Goal: Task Accomplishment & Management: Manage account settings

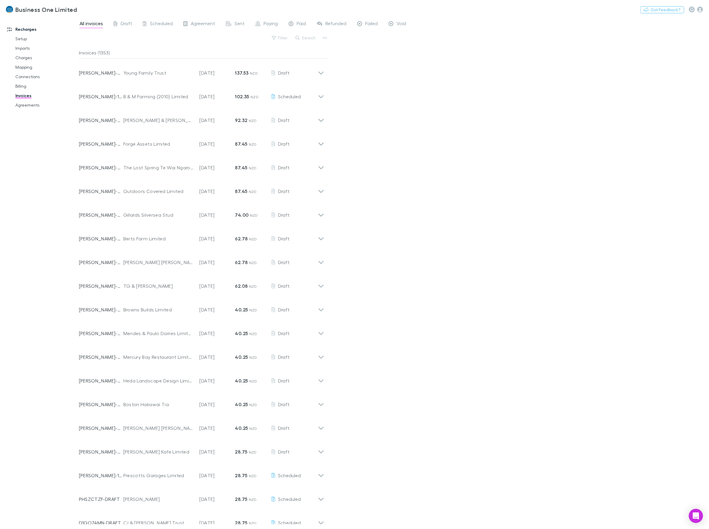
click at [309, 38] on button "Search" at bounding box center [306, 37] width 27 height 7
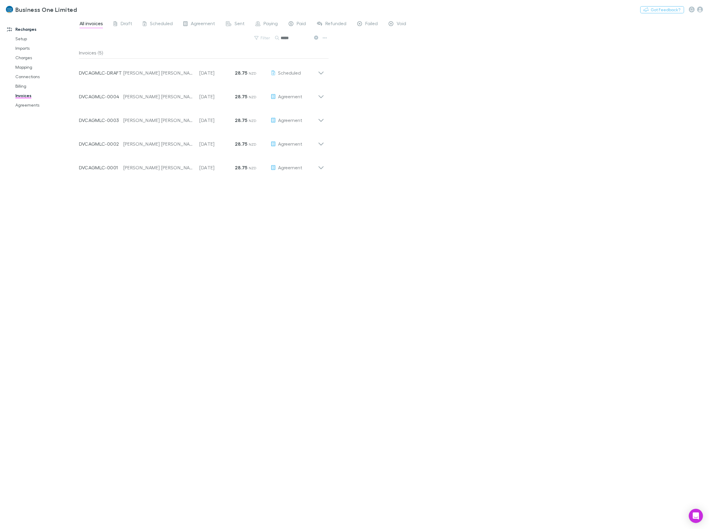
type input "*****"
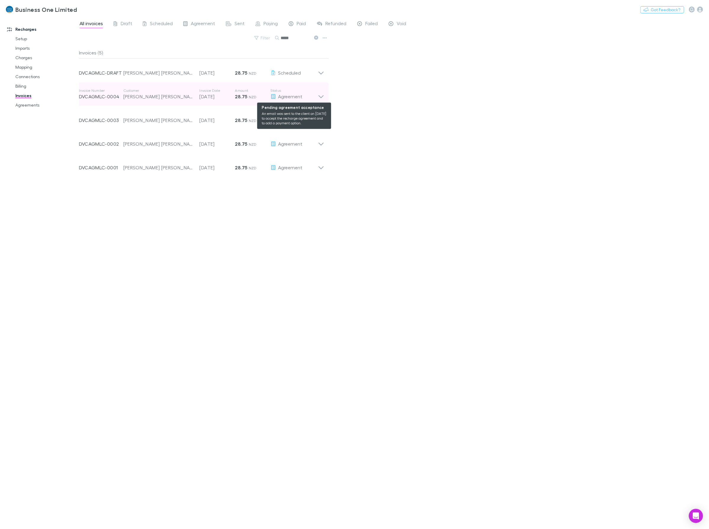
click at [314, 96] on div "Agreement" at bounding box center [294, 96] width 47 height 7
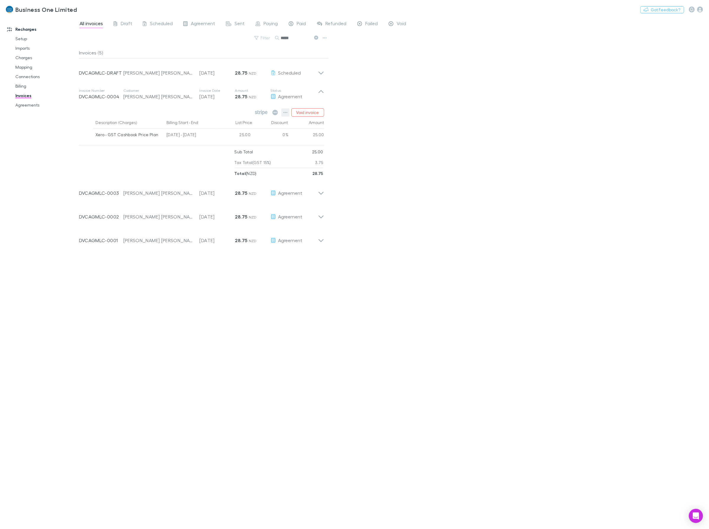
click at [287, 109] on button "button" at bounding box center [285, 112] width 8 height 8
click at [230, 146] on p "Mark as paid" at bounding box center [249, 146] width 72 height 7
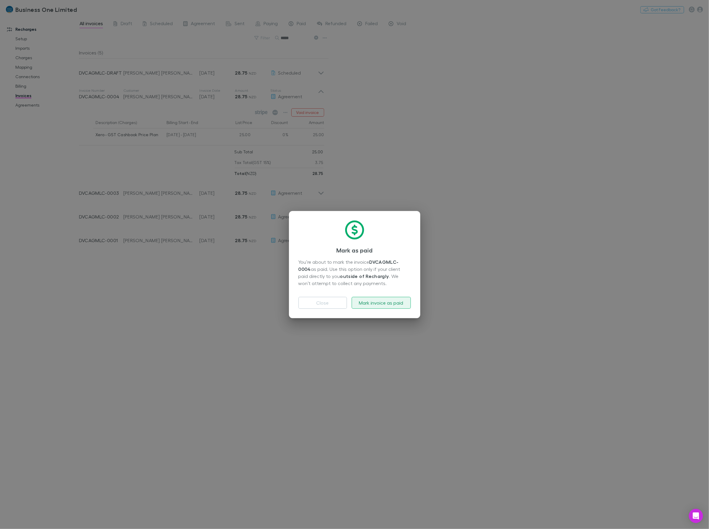
click at [370, 301] on button "Mark invoice as paid" at bounding box center [381, 303] width 59 height 12
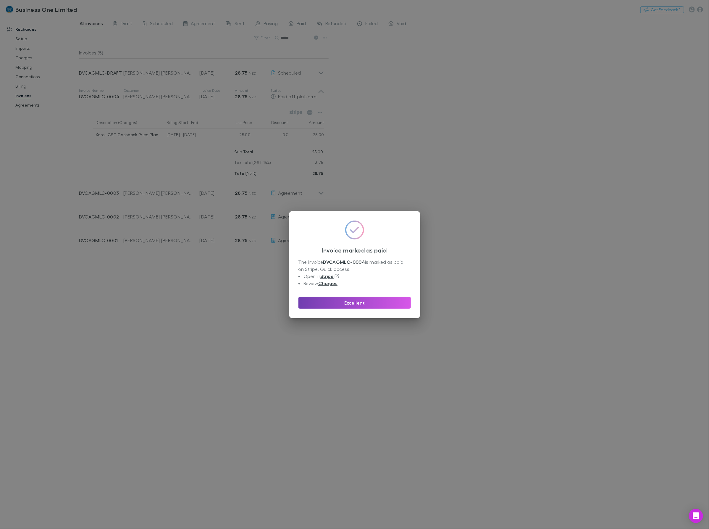
click at [343, 303] on button "Excellent" at bounding box center [354, 303] width 112 height 12
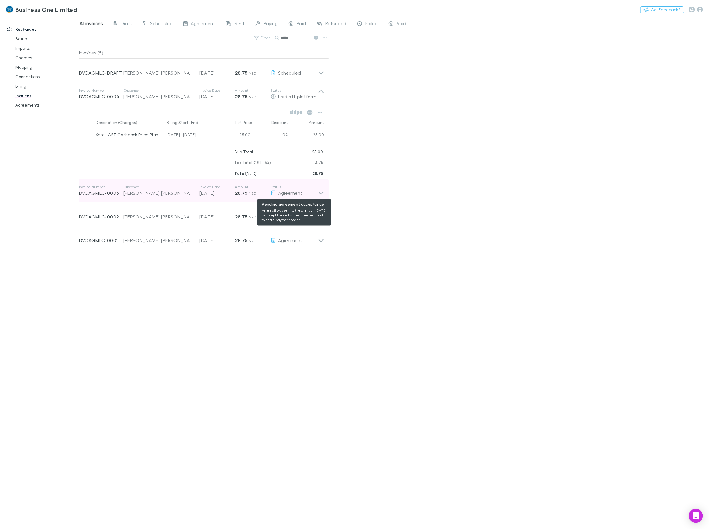
click at [318, 193] on icon at bounding box center [321, 191] width 6 height 12
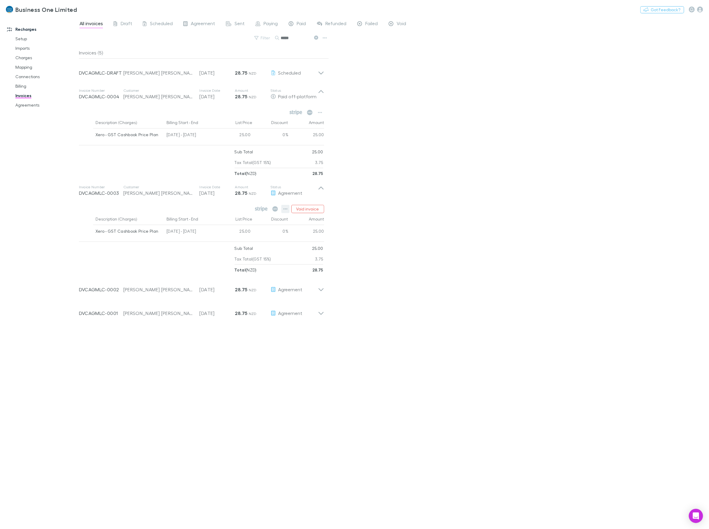
click at [285, 209] on icon "button" at bounding box center [285, 208] width 4 height 5
click at [232, 243] on p "Mark as paid" at bounding box center [249, 243] width 72 height 7
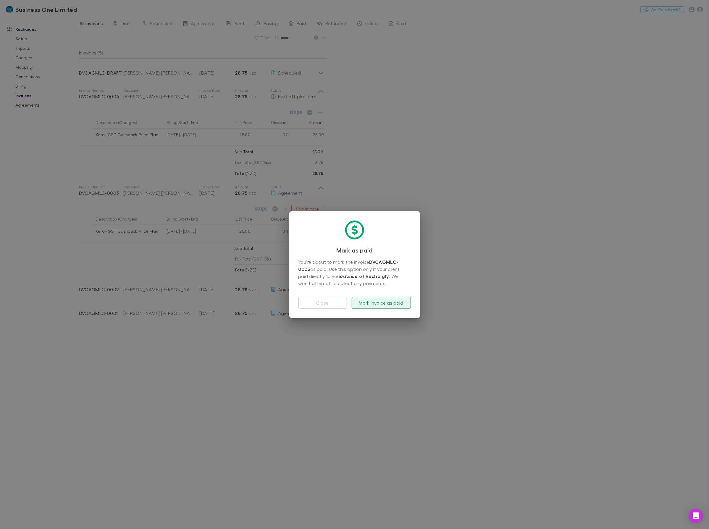
click at [369, 304] on button "Mark invoice as paid" at bounding box center [381, 303] width 59 height 12
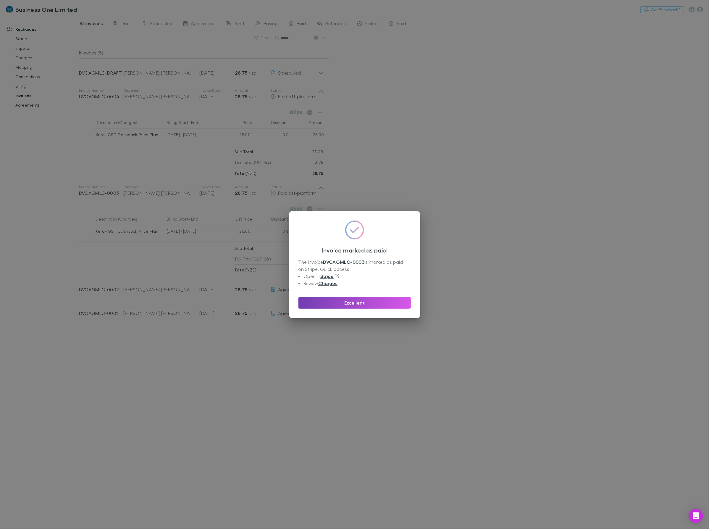
click at [311, 301] on button "Excellent" at bounding box center [354, 303] width 112 height 12
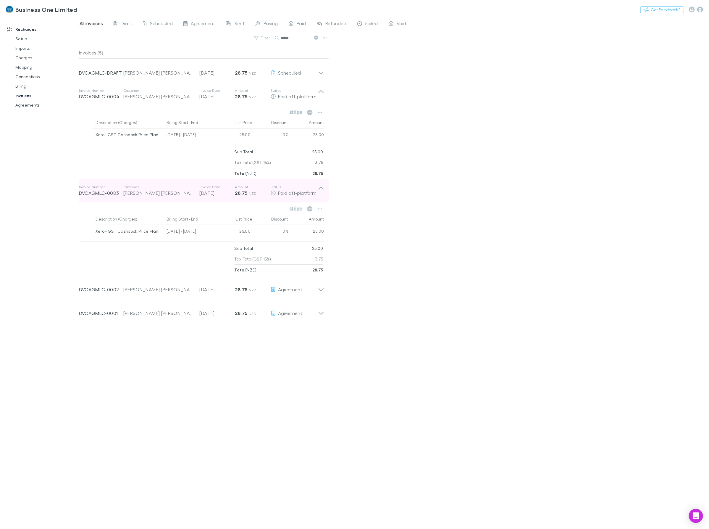
click at [316, 189] on p "Status" at bounding box center [294, 187] width 47 height 5
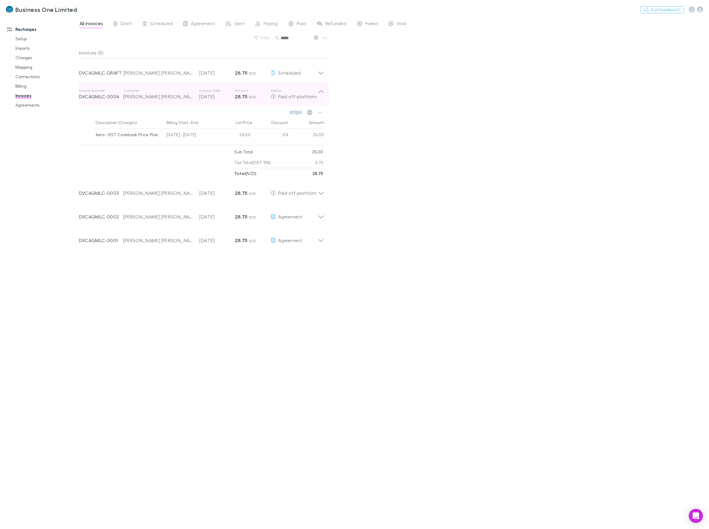
click at [319, 91] on icon at bounding box center [321, 94] width 6 height 12
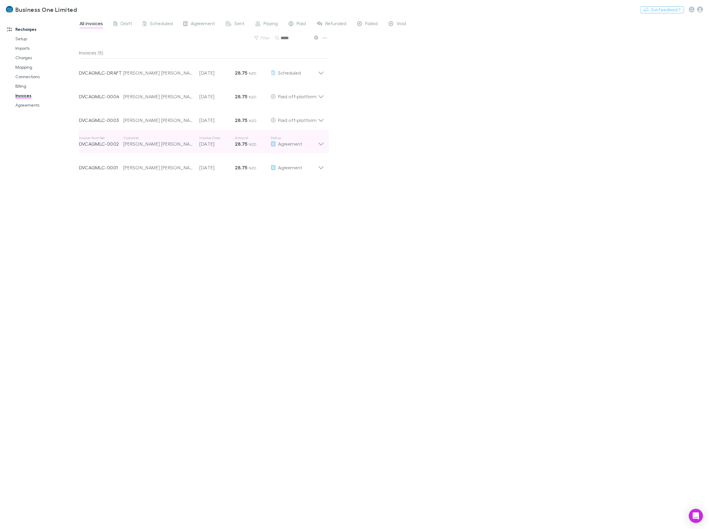
click at [322, 141] on icon at bounding box center [321, 141] width 6 height 12
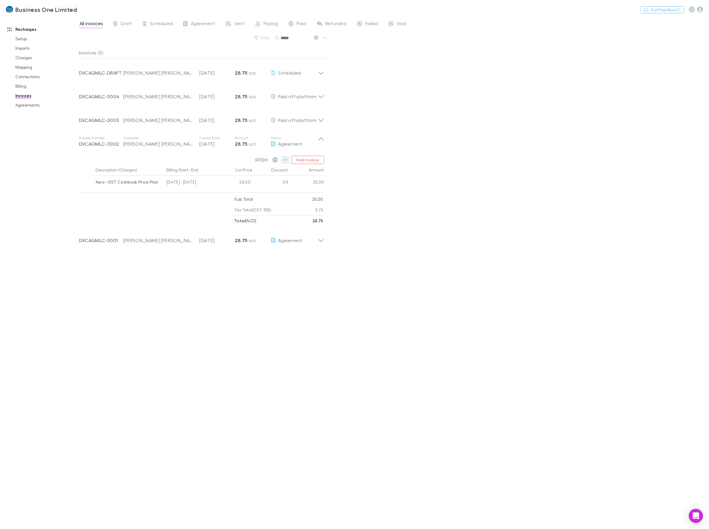
click at [287, 160] on icon "button" at bounding box center [285, 159] width 4 height 5
click at [225, 193] on p "Mark as paid" at bounding box center [249, 194] width 72 height 7
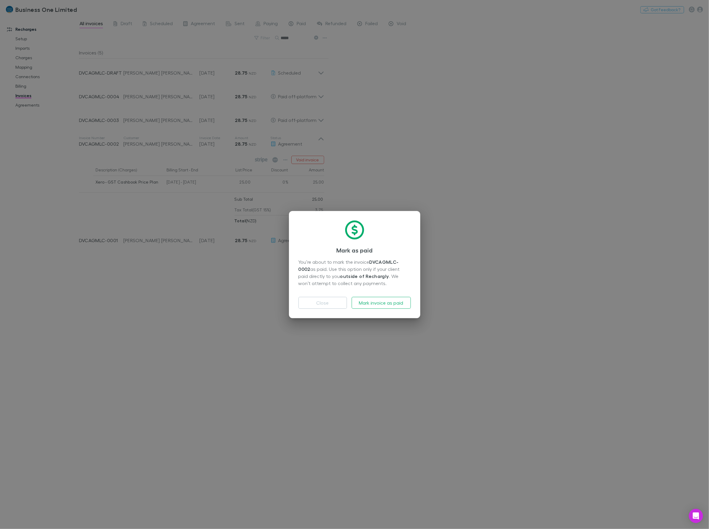
click at [366, 309] on div "Mark as paid You’re about to mark the invoice DVCAGMLC-0002 as paid. Use this o…" at bounding box center [354, 264] width 131 height 107
click at [361, 303] on button "Mark invoice as paid" at bounding box center [381, 303] width 59 height 12
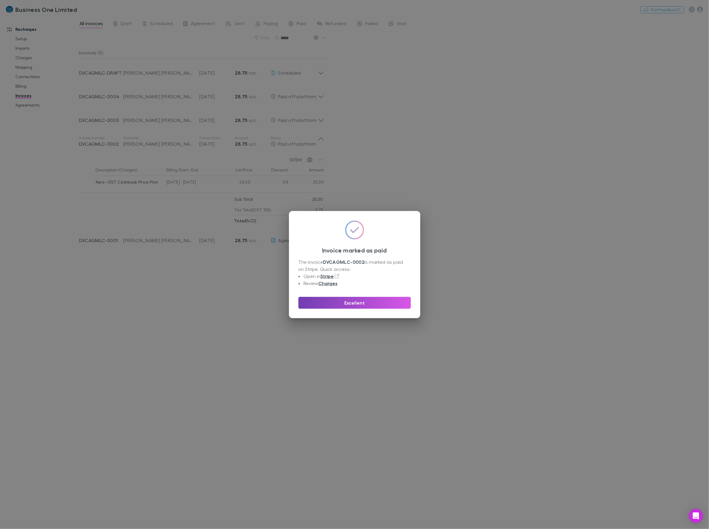
click at [330, 300] on button "Excellent" at bounding box center [354, 303] width 112 height 12
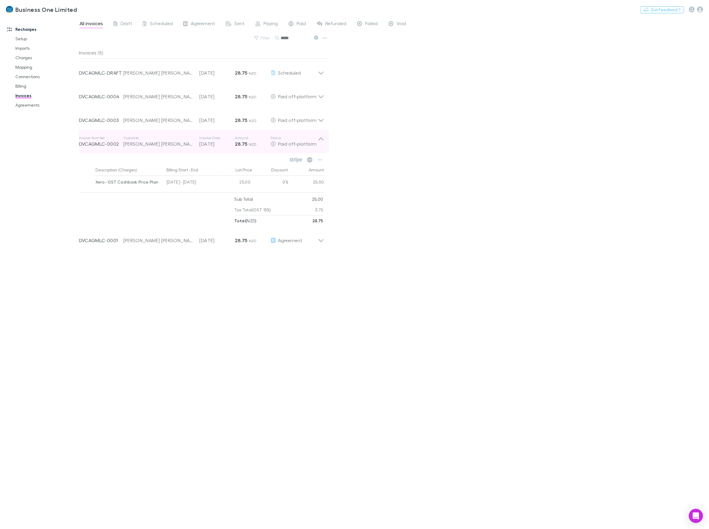
click at [318, 139] on icon at bounding box center [321, 141] width 6 height 12
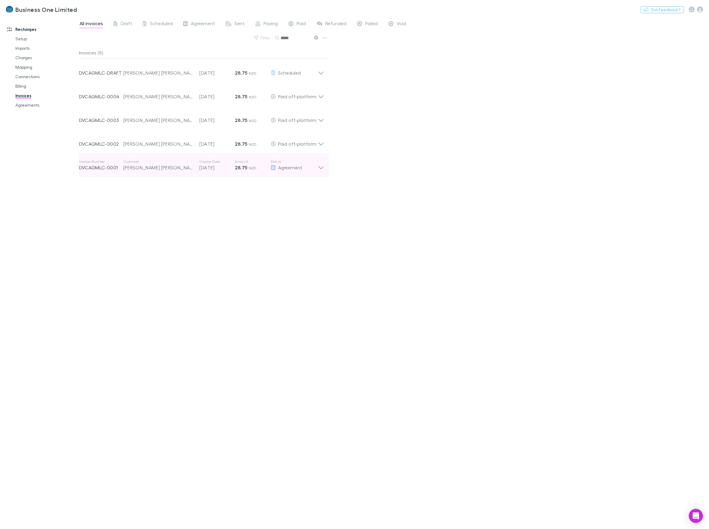
click at [321, 168] on icon at bounding box center [321, 165] width 6 height 12
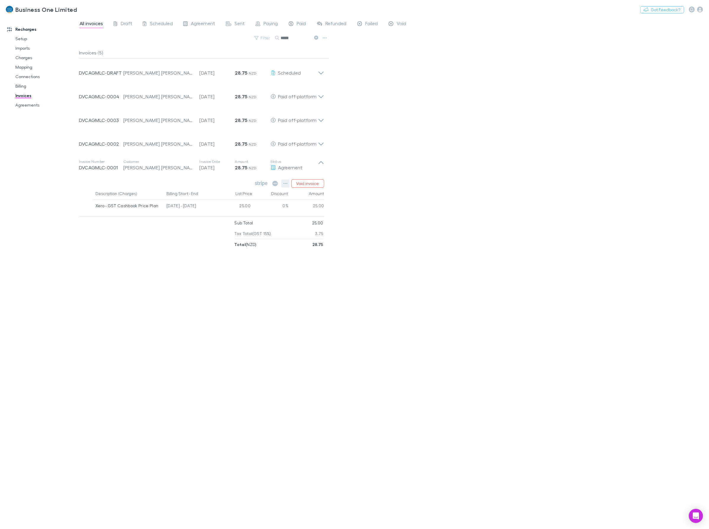
click at [286, 182] on icon "button" at bounding box center [285, 183] width 4 height 5
click at [253, 218] on p "Mark as paid" at bounding box center [249, 217] width 72 height 7
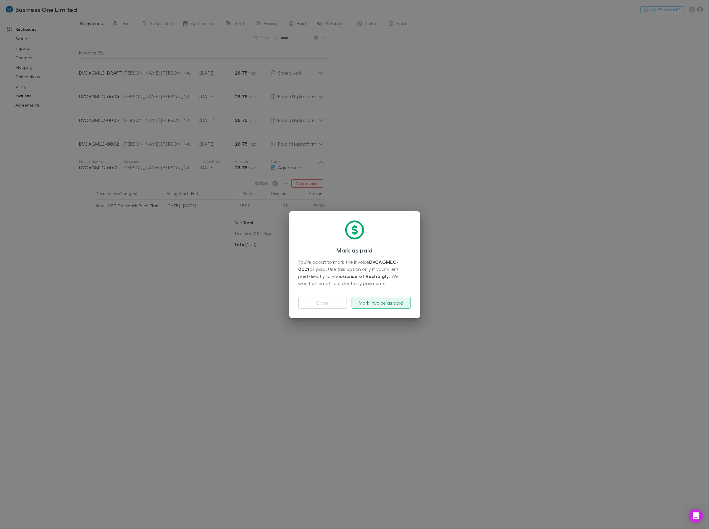
click at [370, 297] on button "Mark invoice as paid" at bounding box center [381, 303] width 59 height 12
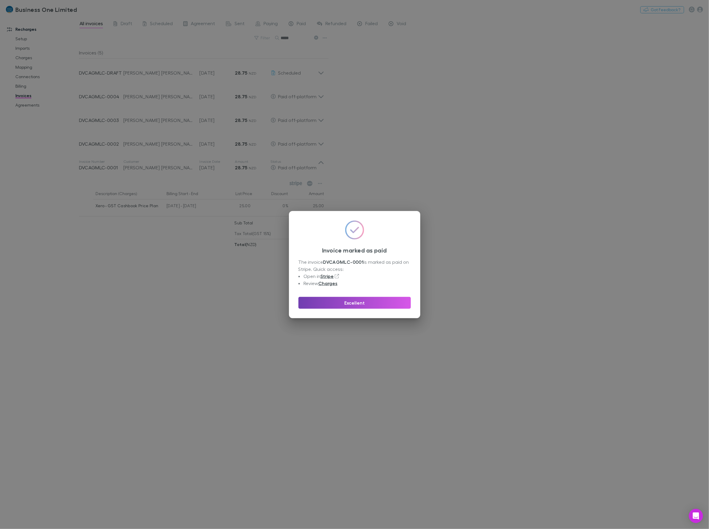
click at [378, 305] on button "Excellent" at bounding box center [354, 303] width 112 height 12
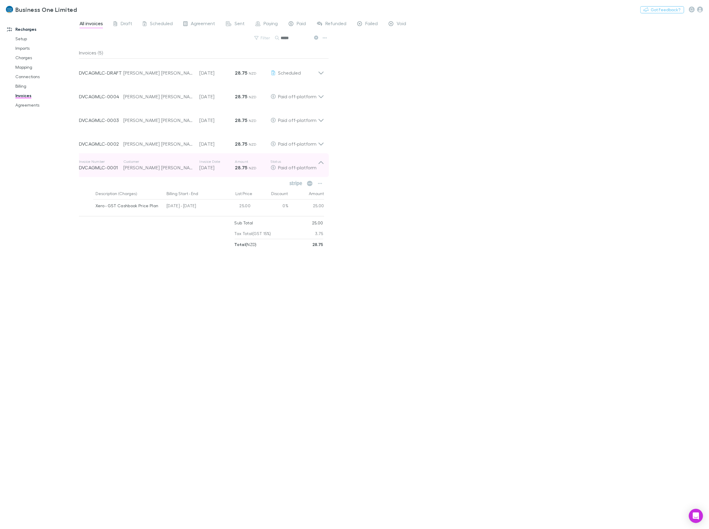
click at [320, 162] on icon at bounding box center [321, 162] width 5 height 3
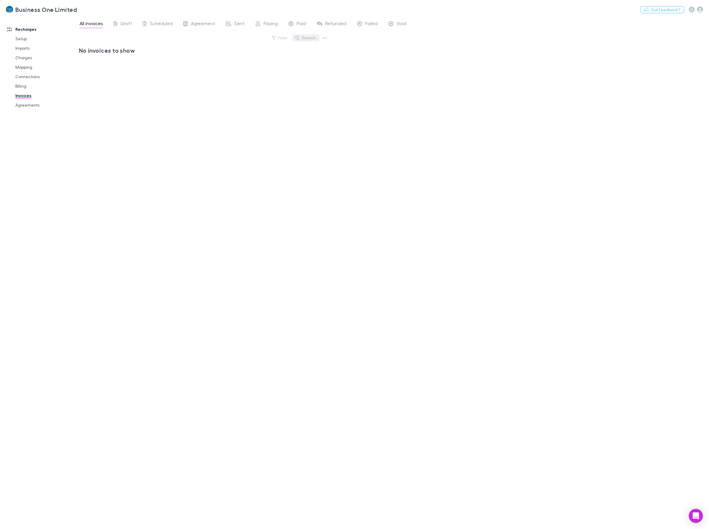
click at [309, 41] on button "Search" at bounding box center [306, 37] width 27 height 7
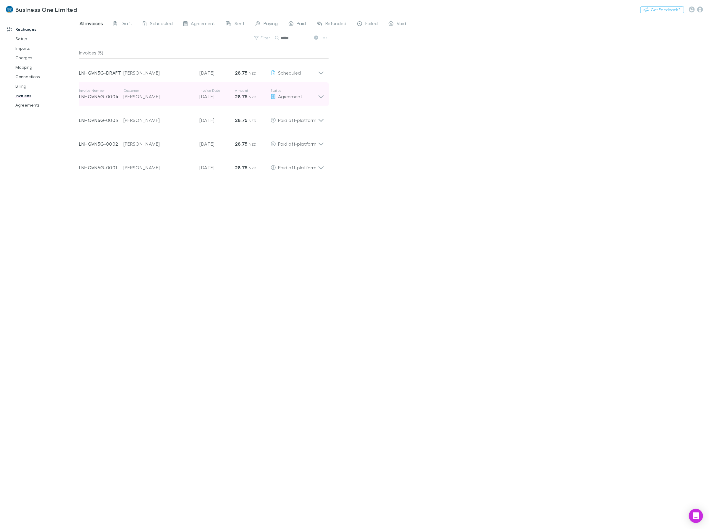
type input "*****"
click at [316, 101] on div "Invoice Number LNHQVN5G-0004 Customer [PERSON_NAME] Invoice Date [DATE] Amount …" at bounding box center [198, 93] width 239 height 21
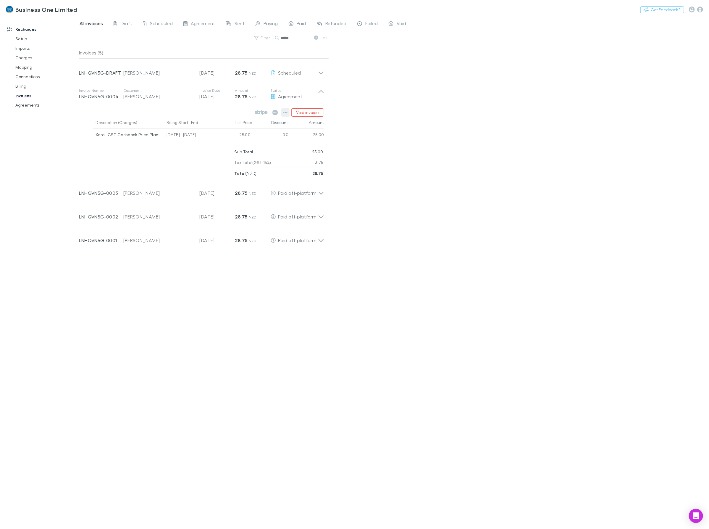
click at [283, 113] on icon "button" at bounding box center [285, 112] width 4 height 5
click at [230, 148] on p "Mark as paid" at bounding box center [249, 146] width 72 height 7
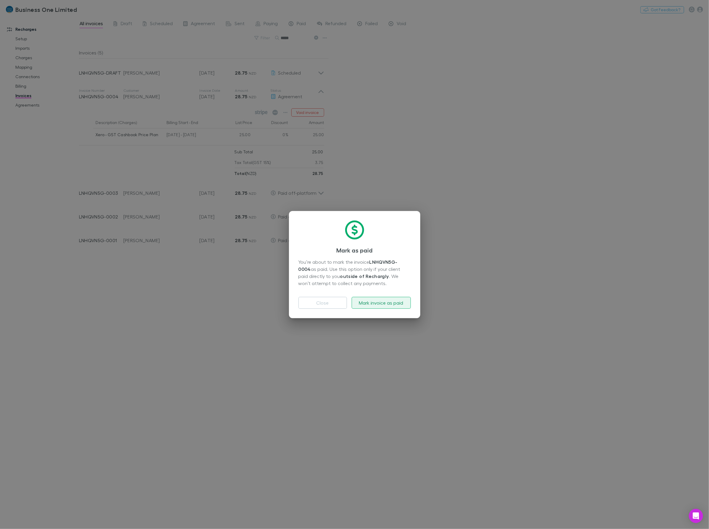
click at [387, 305] on button "Mark invoice as paid" at bounding box center [381, 303] width 59 height 12
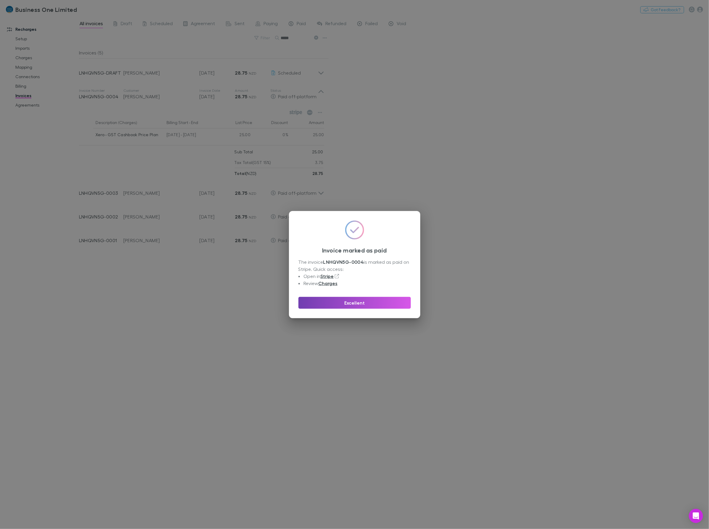
click at [349, 305] on button "Excellent" at bounding box center [354, 303] width 112 height 12
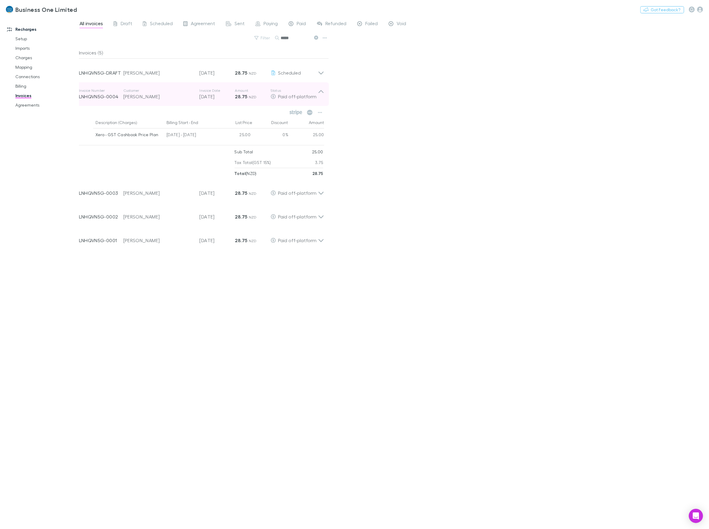
click at [319, 96] on icon at bounding box center [321, 94] width 6 height 12
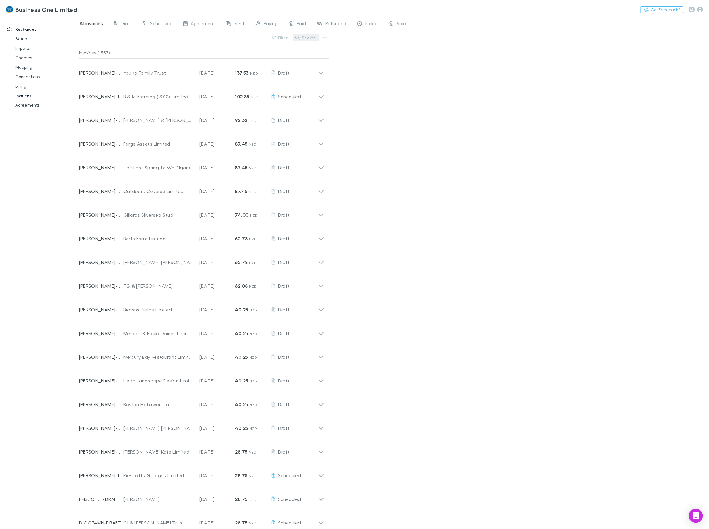
click at [307, 39] on button "Search" at bounding box center [306, 37] width 27 height 7
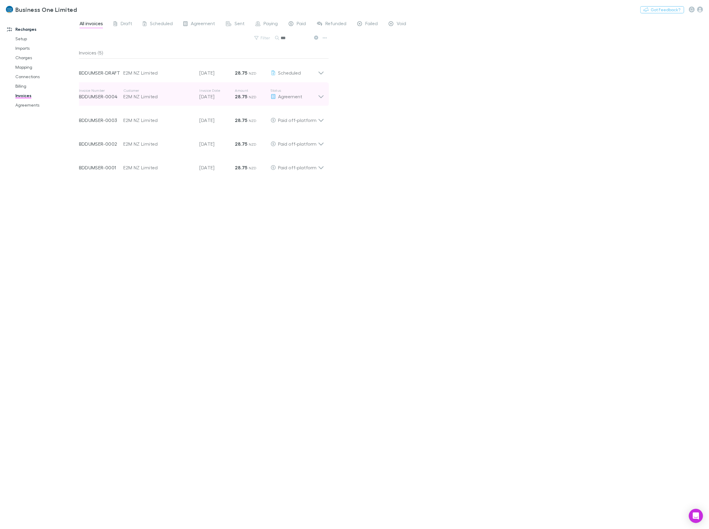
type input "***"
click at [320, 92] on icon at bounding box center [321, 94] width 6 height 12
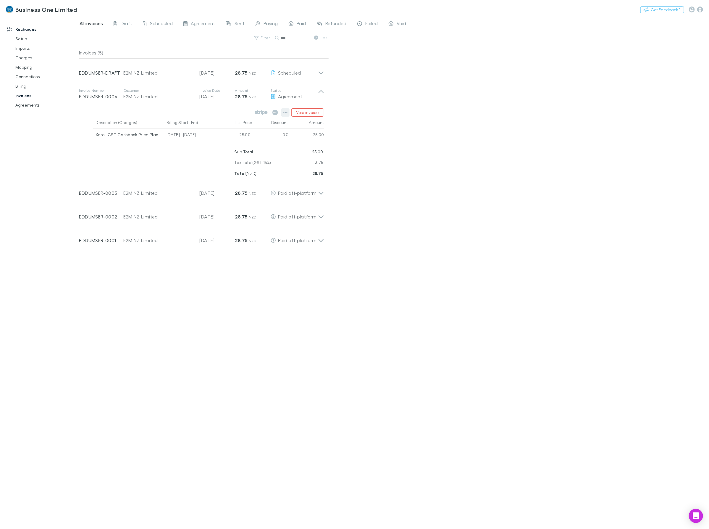
click at [284, 114] on icon "button" at bounding box center [285, 112] width 4 height 5
click at [237, 147] on p "Mark as paid" at bounding box center [249, 146] width 72 height 7
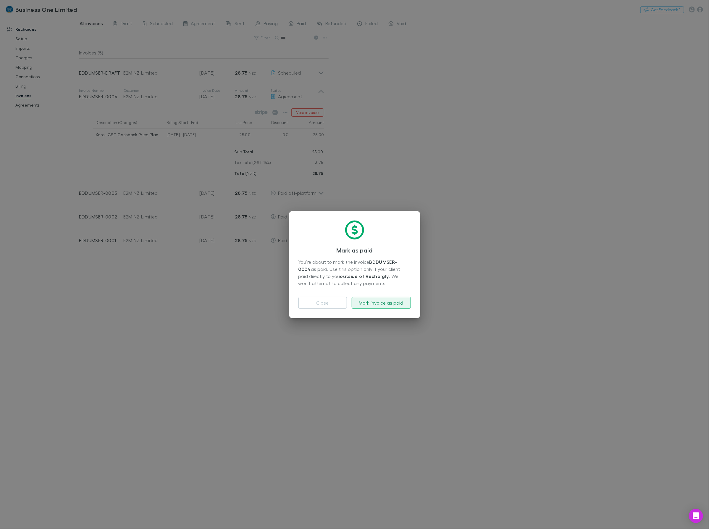
click at [376, 304] on button "Mark invoice as paid" at bounding box center [381, 303] width 59 height 12
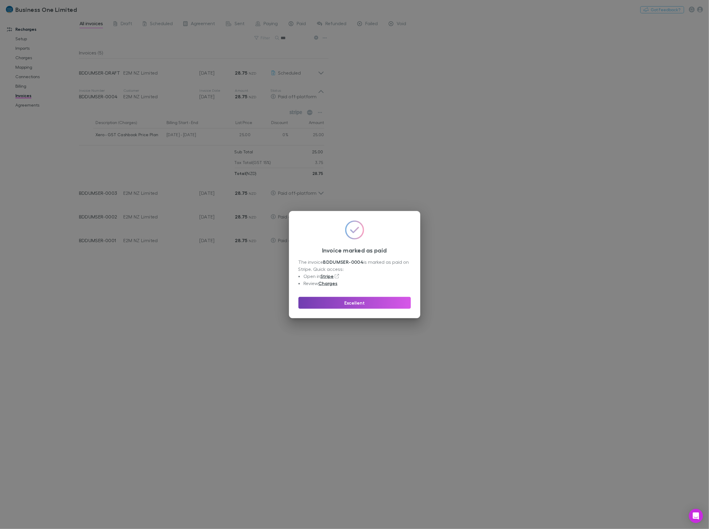
drag, startPoint x: 393, startPoint y: 299, endPoint x: 373, endPoint y: 272, distance: 33.1
click at [393, 299] on button "Excellent" at bounding box center [354, 303] width 112 height 12
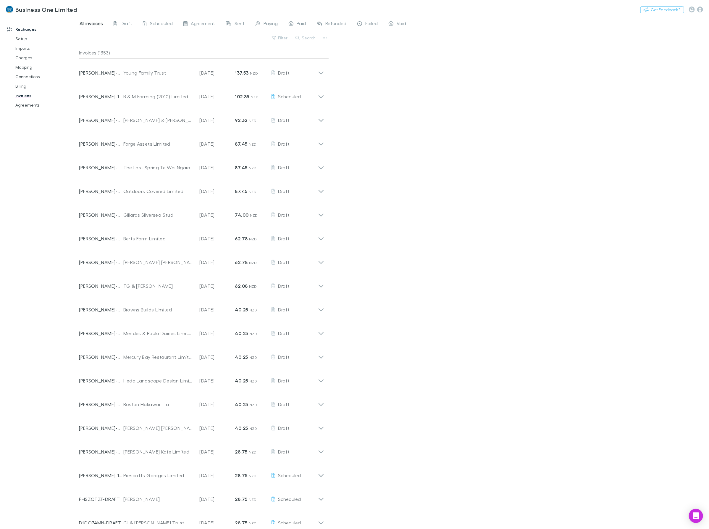
click at [307, 42] on div "Search" at bounding box center [306, 38] width 27 height 8
click at [307, 38] on button "Search" at bounding box center [306, 37] width 27 height 7
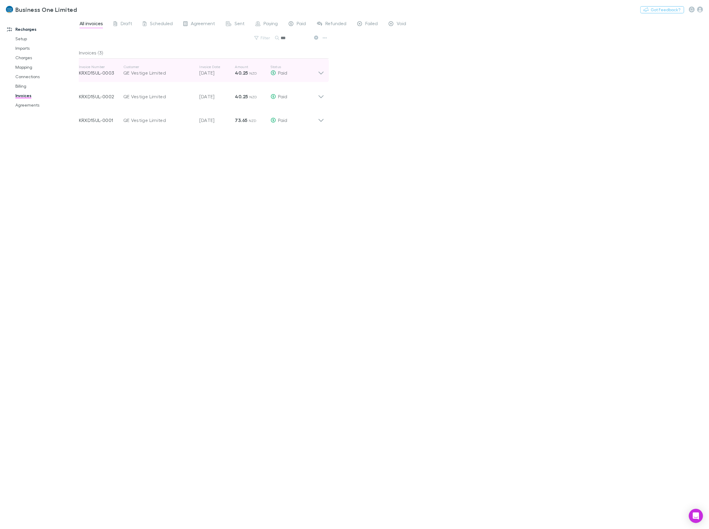
type input "**"
click at [321, 71] on icon at bounding box center [321, 70] width 6 height 12
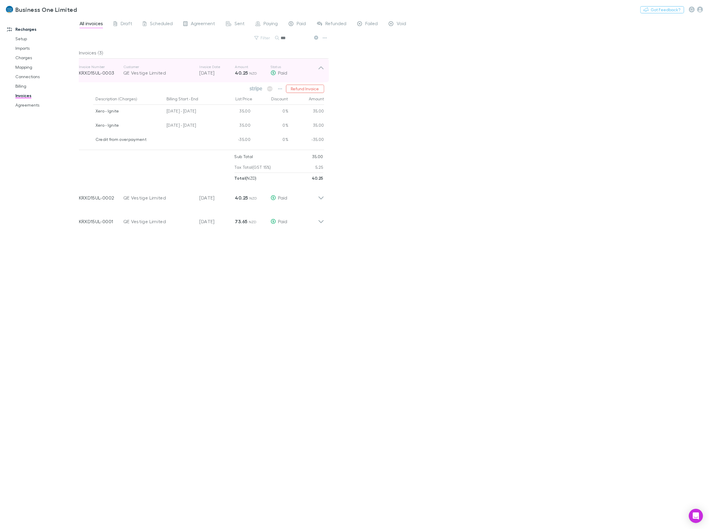
click at [324, 66] on div "Invoice Number KRXD15UL-0003 Customer QE Vestige Limited Invoice Date 20 Sep 20…" at bounding box center [201, 71] width 255 height 24
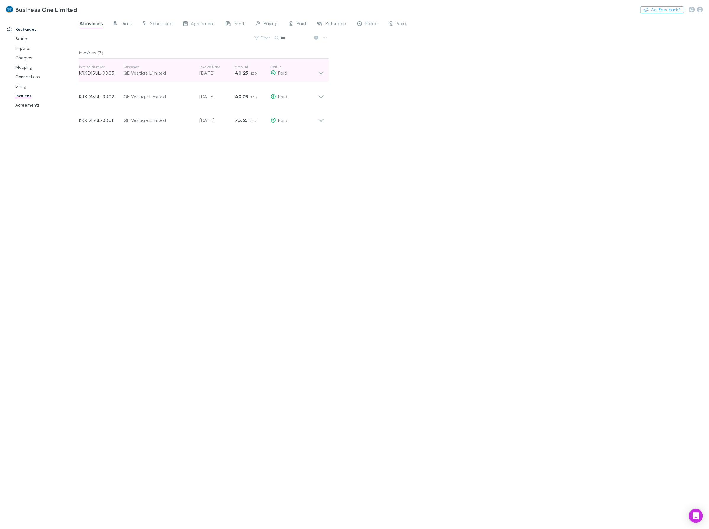
click at [141, 71] on div "QE Vestige Limited" at bounding box center [158, 72] width 70 height 7
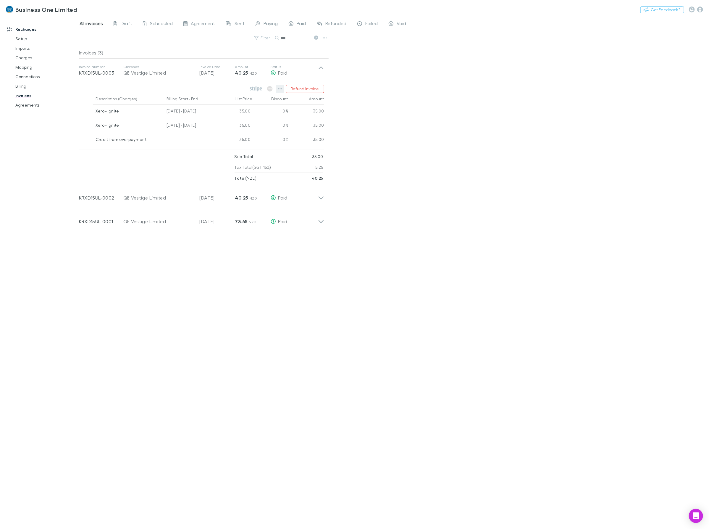
click at [281, 89] on icon "button" at bounding box center [280, 88] width 4 height 5
click at [226, 178] on p "Open invoice on Stripe" at bounding box center [244, 178] width 72 height 7
click at [318, 70] on icon at bounding box center [321, 70] width 6 height 12
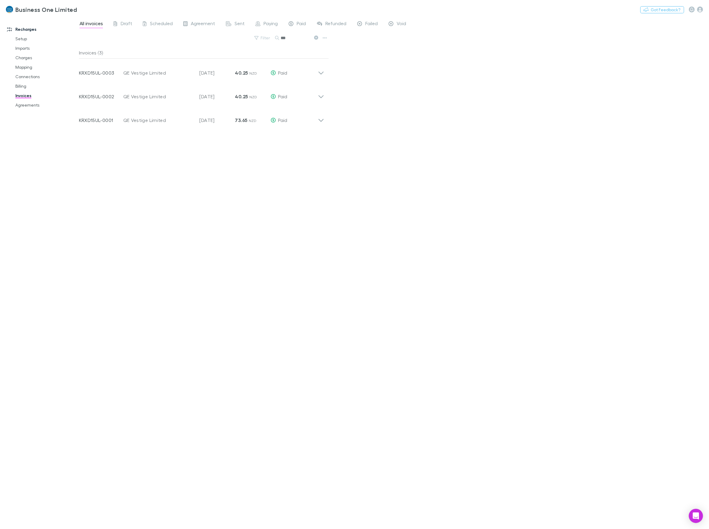
click at [371, 72] on div "All invoices Draft Scheduled Agreement Sent Paying Paid Refunded Failed Void Fi…" at bounding box center [394, 273] width 630 height 512
